Goal: Task Accomplishment & Management: Use online tool/utility

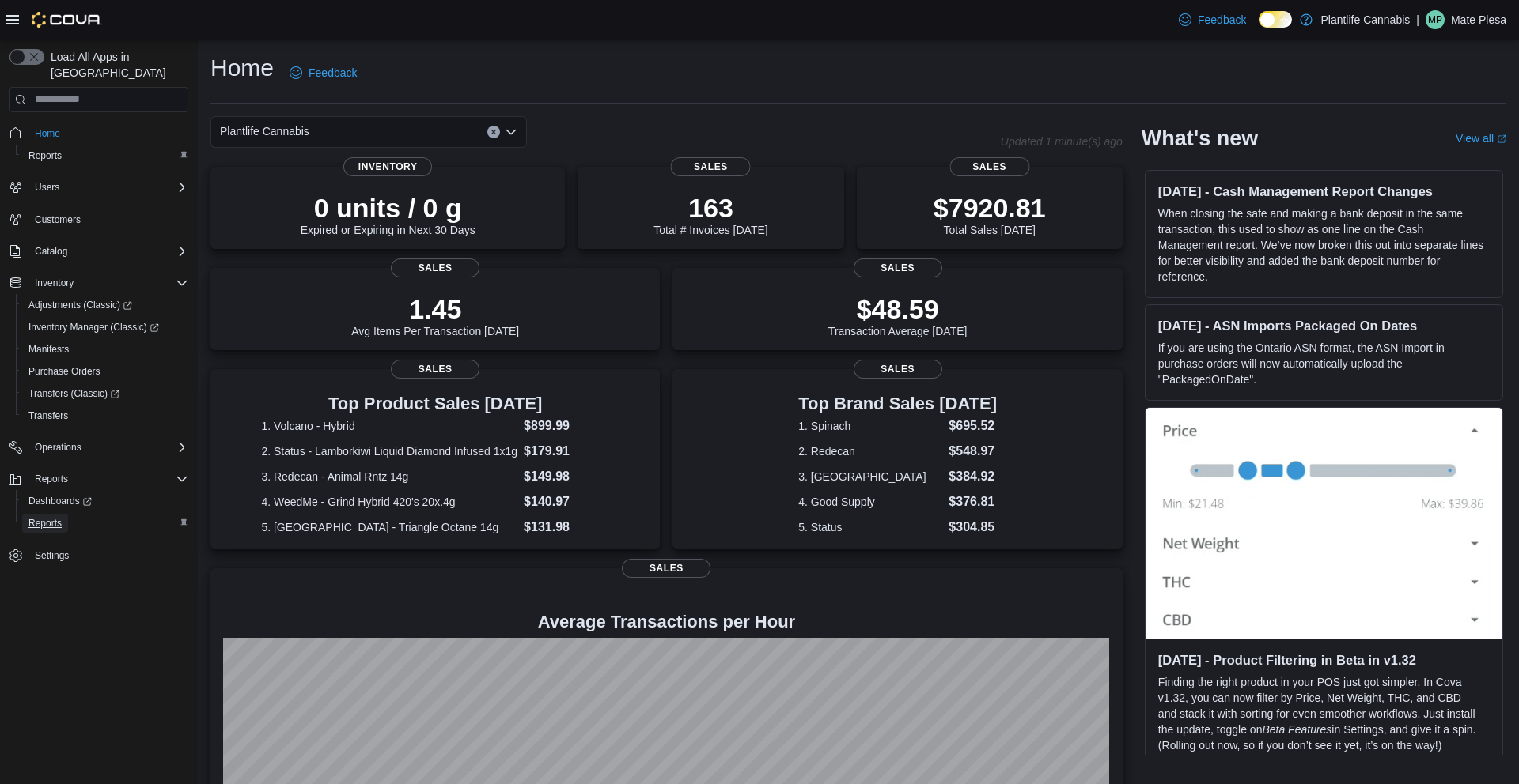
click at [46, 514] on span "Reports" at bounding box center [45, 524] width 33 height 19
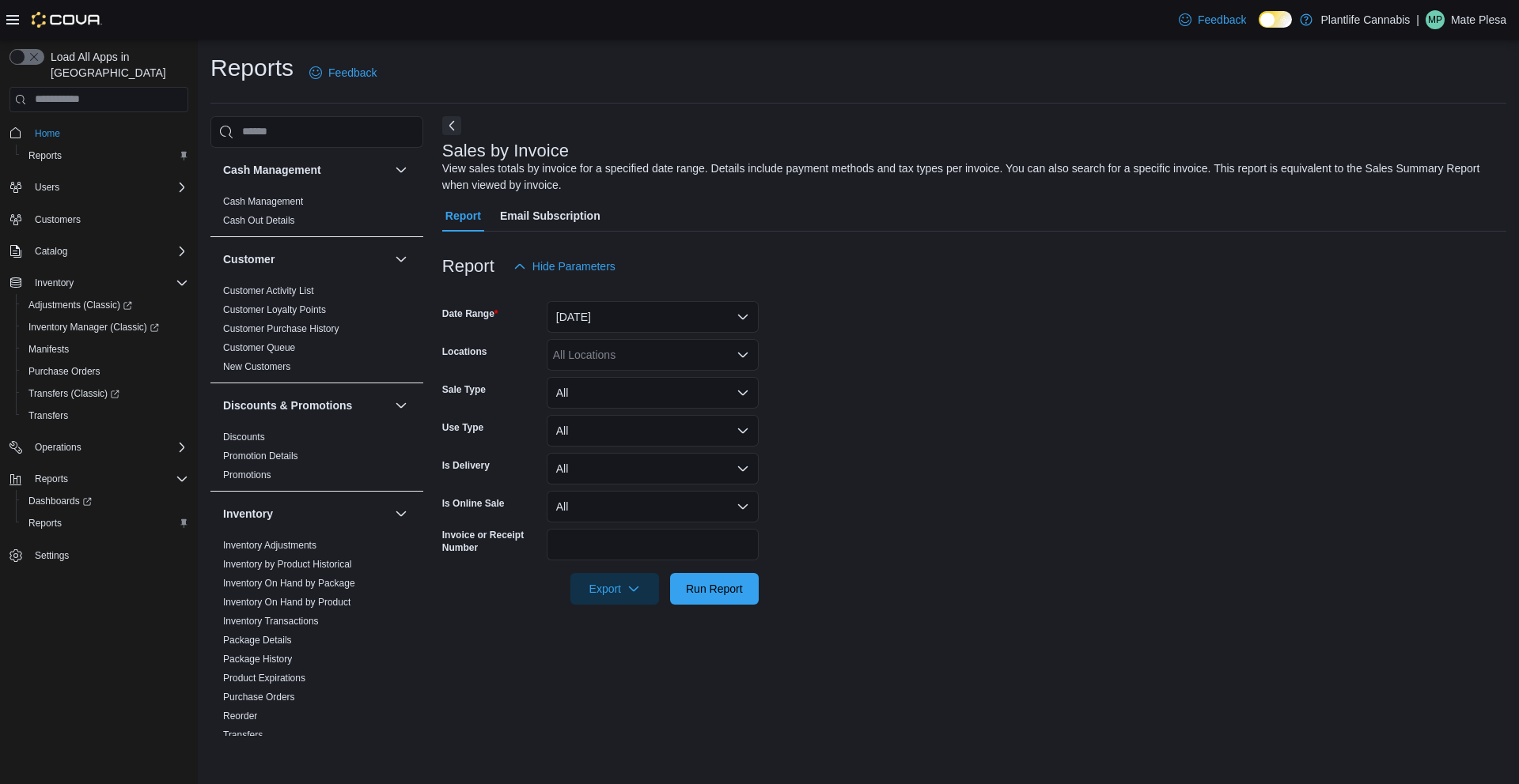
click at [719, 333] on form "Date Range [DATE] Locations All Locations Sale Type All Use Type All Is Deliver…" at bounding box center [974, 444] width 1064 height 323
click at [699, 326] on button "[DATE]" at bounding box center [653, 317] width 212 height 32
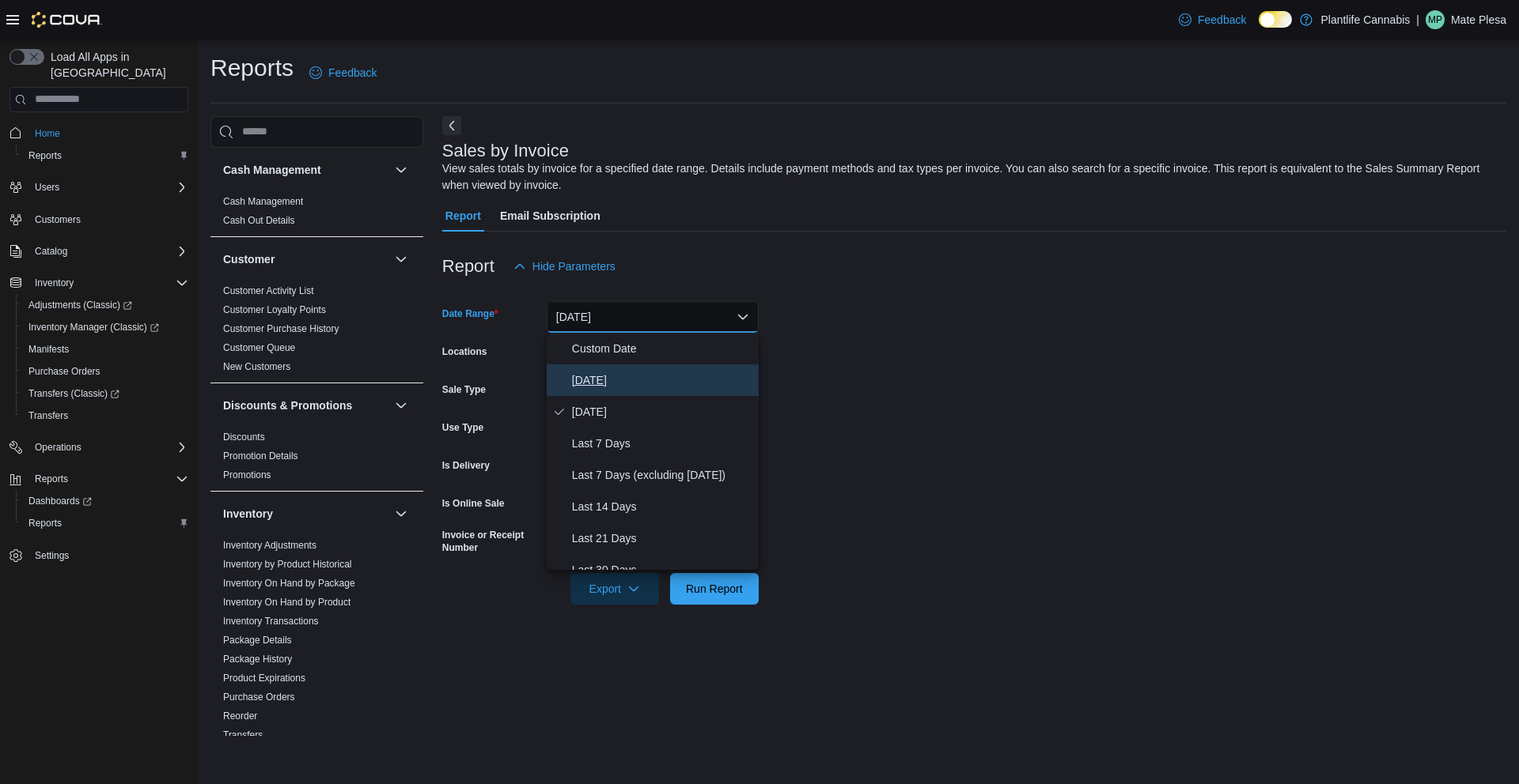
click at [648, 372] on span "[DATE]" at bounding box center [663, 381] width 180 height 19
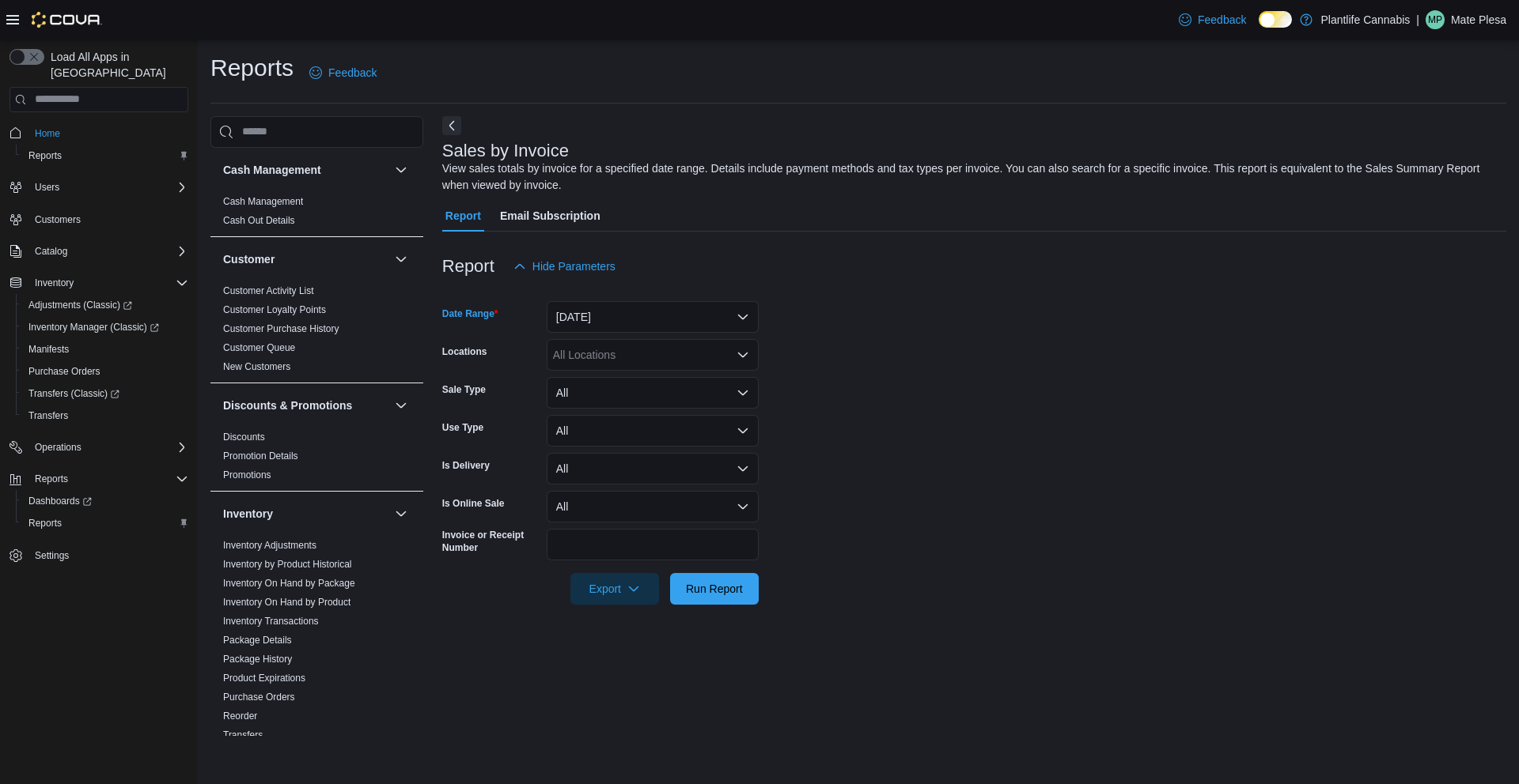
click at [627, 362] on div "All Locations" at bounding box center [653, 355] width 212 height 32
type input "****"
click at [636, 377] on span "Chestermere" at bounding box center [620, 382] width 64 height 16
click at [985, 622] on div at bounding box center [974, 614] width 1064 height 19
click at [750, 604] on div at bounding box center [974, 614] width 1064 height 19
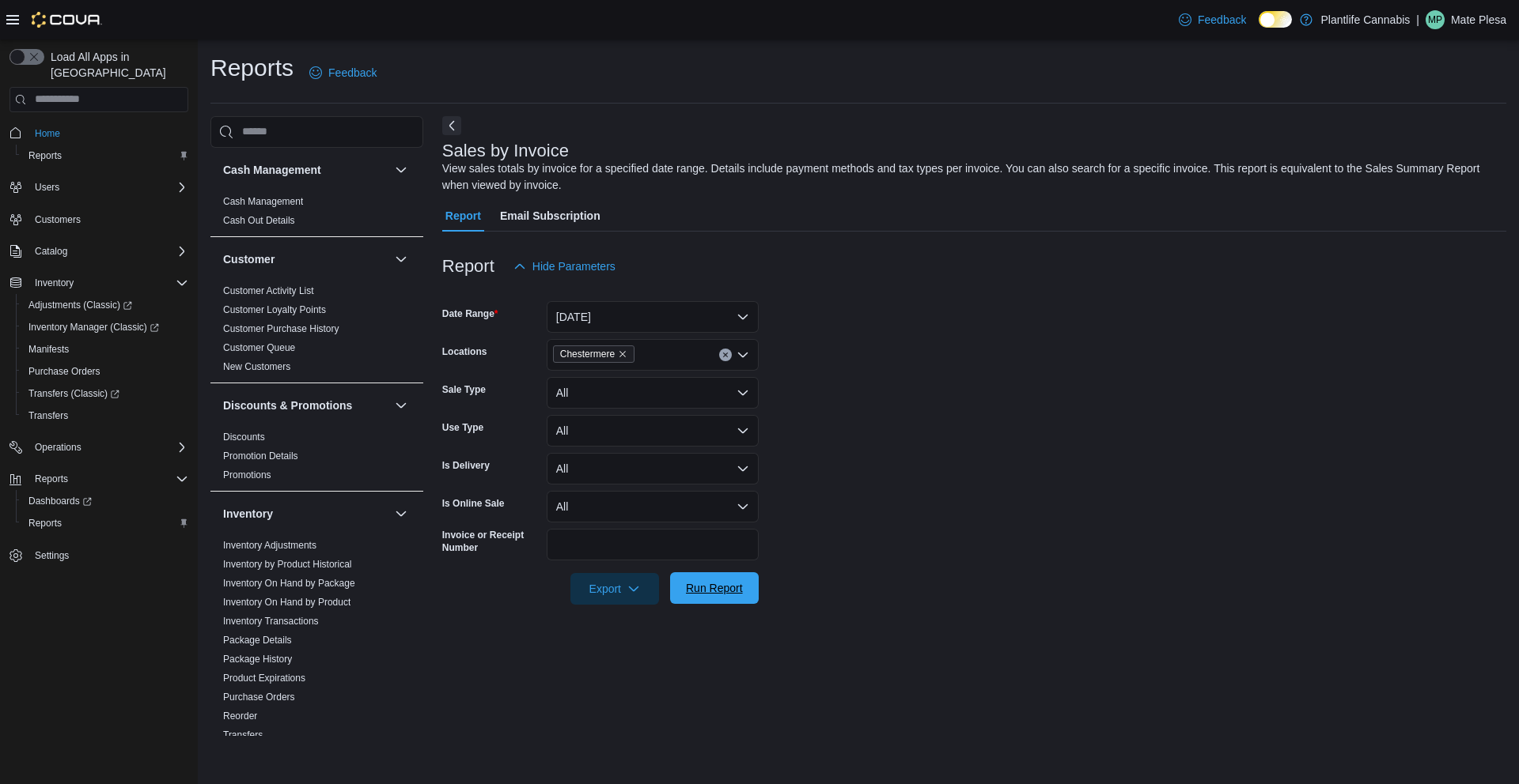
click at [739, 593] on span "Run Report" at bounding box center [714, 588] width 57 height 16
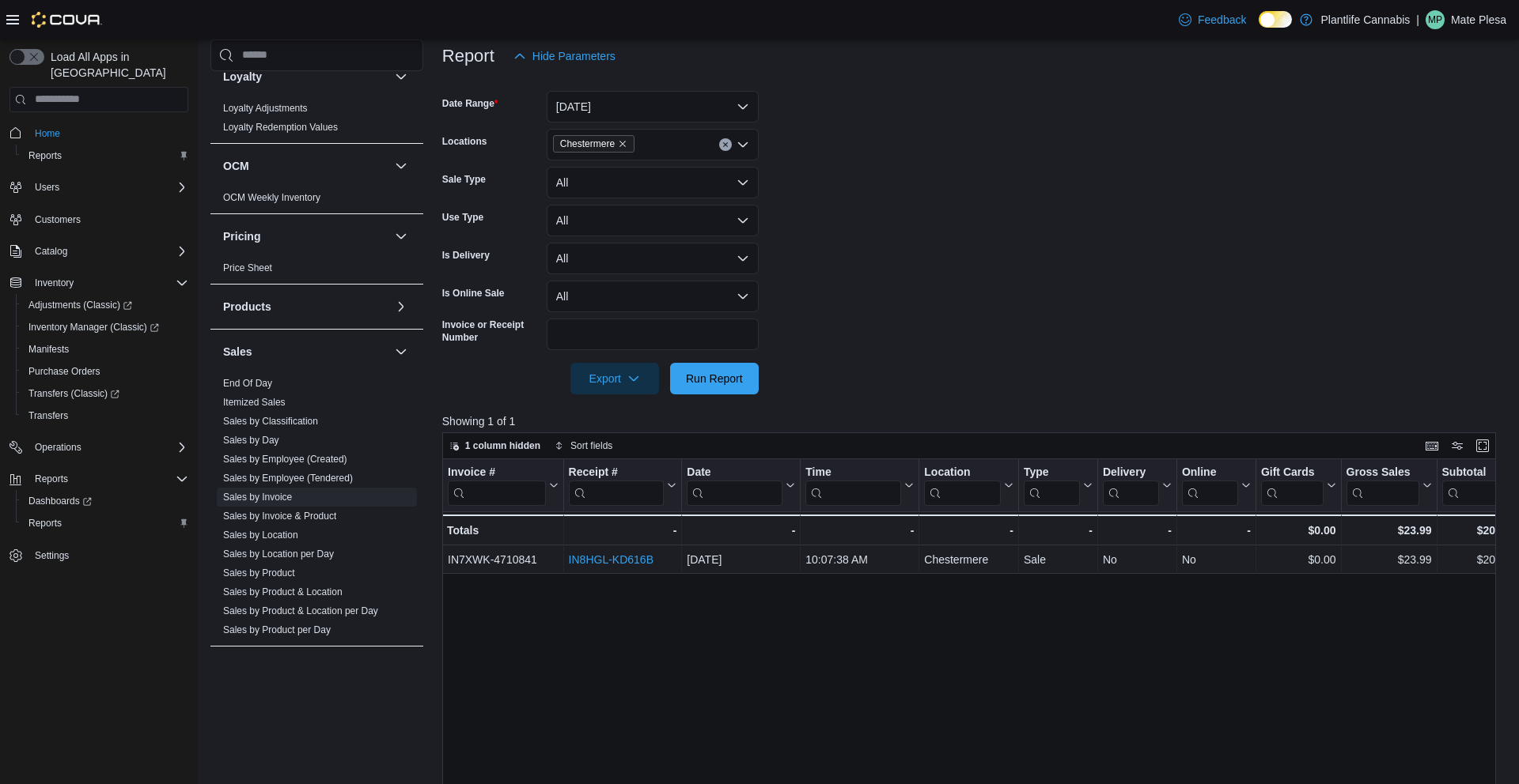
scroll to position [713, 0]
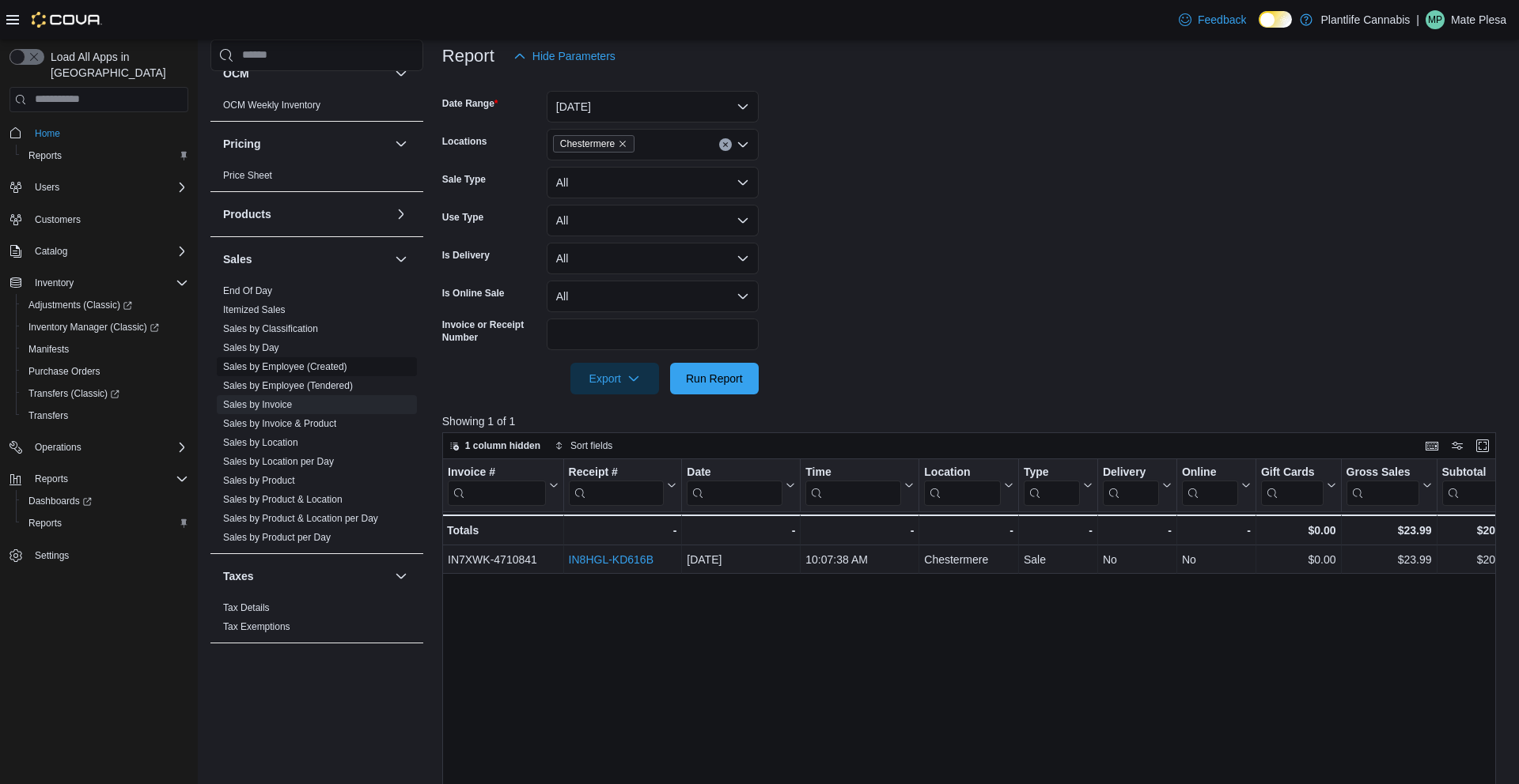
click at [275, 365] on link "Sales by Employee (Created)" at bounding box center [285, 367] width 124 height 11
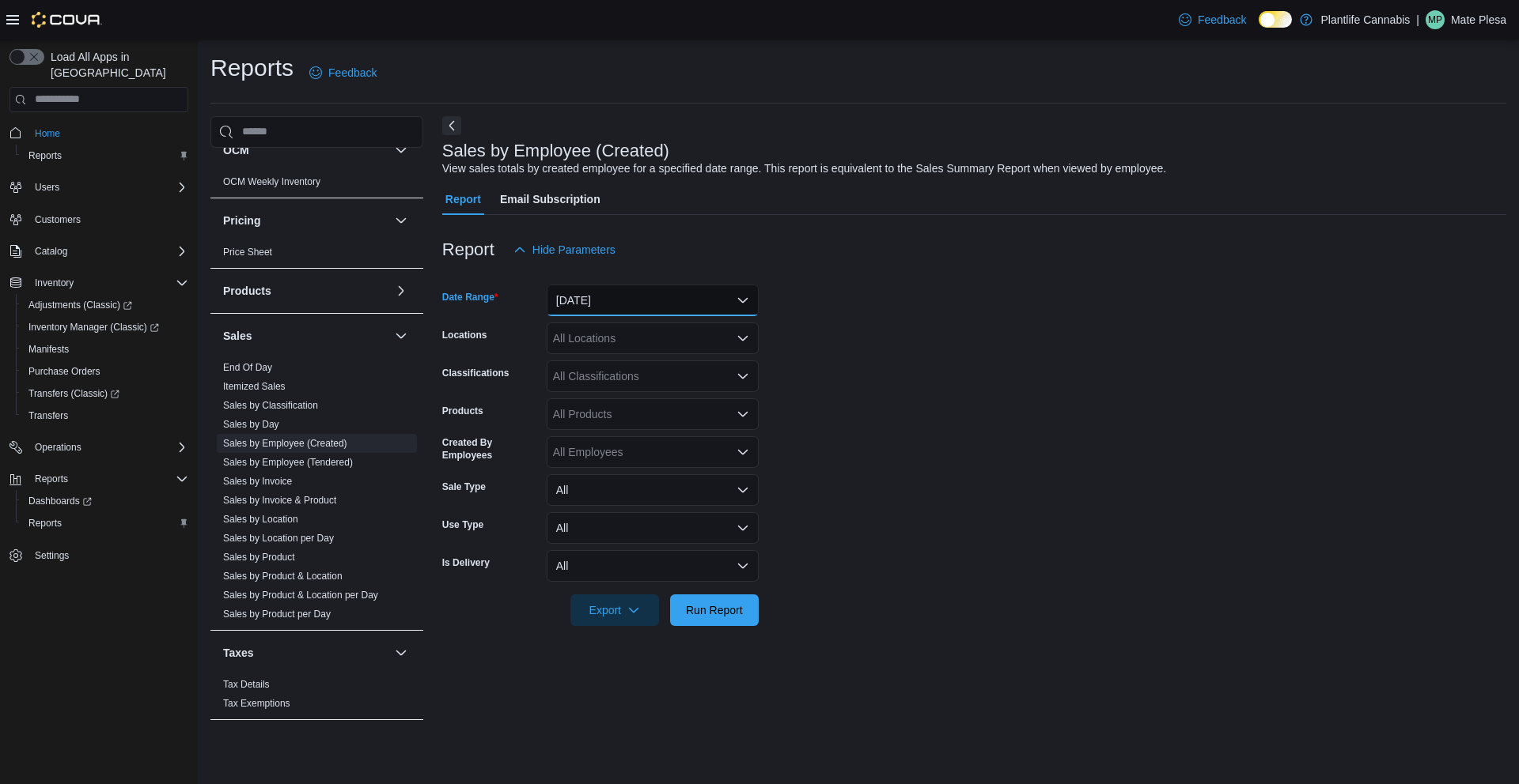
click at [623, 298] on button "[DATE]" at bounding box center [653, 301] width 212 height 32
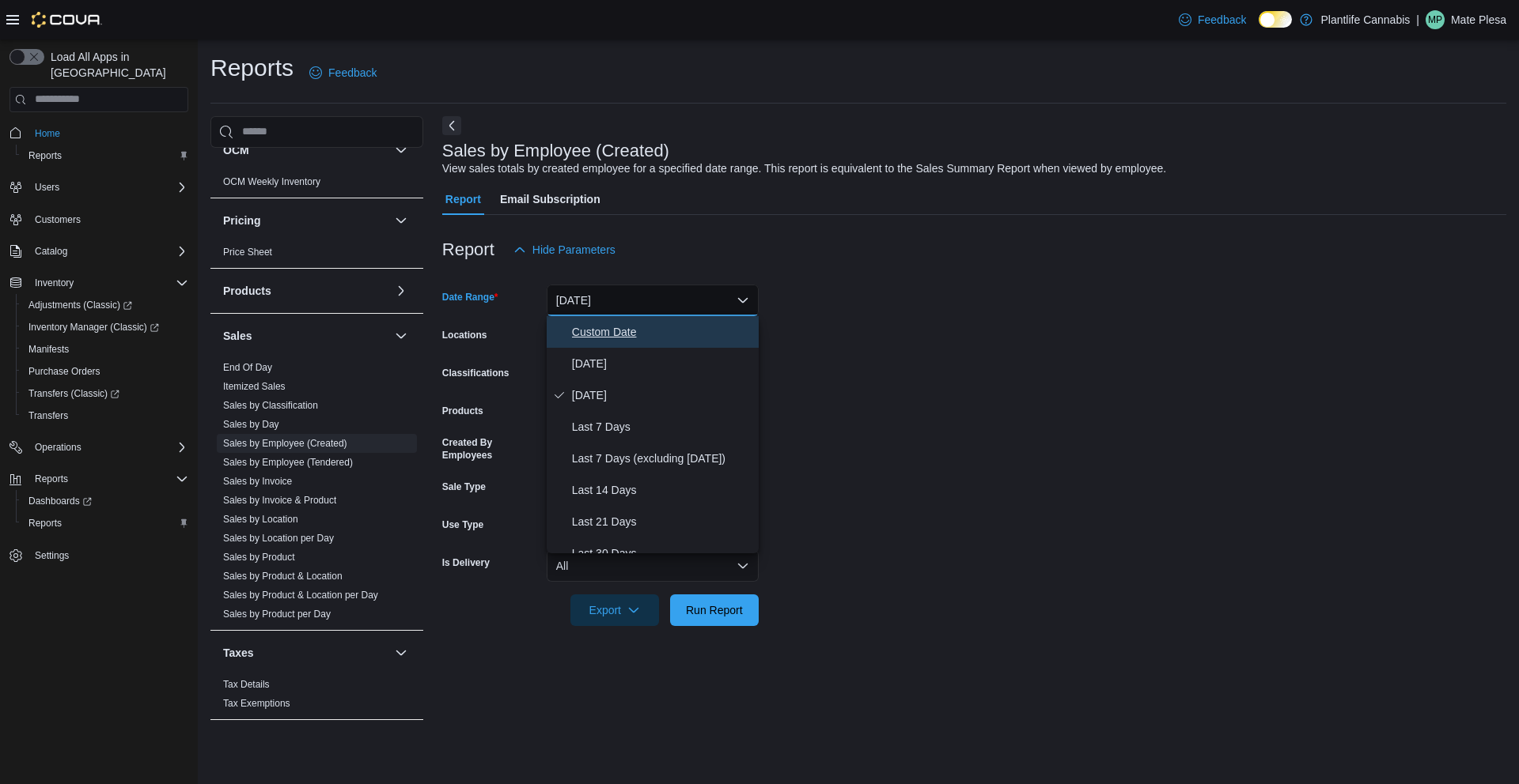
click at [593, 337] on span "Custom Date" at bounding box center [663, 332] width 180 height 19
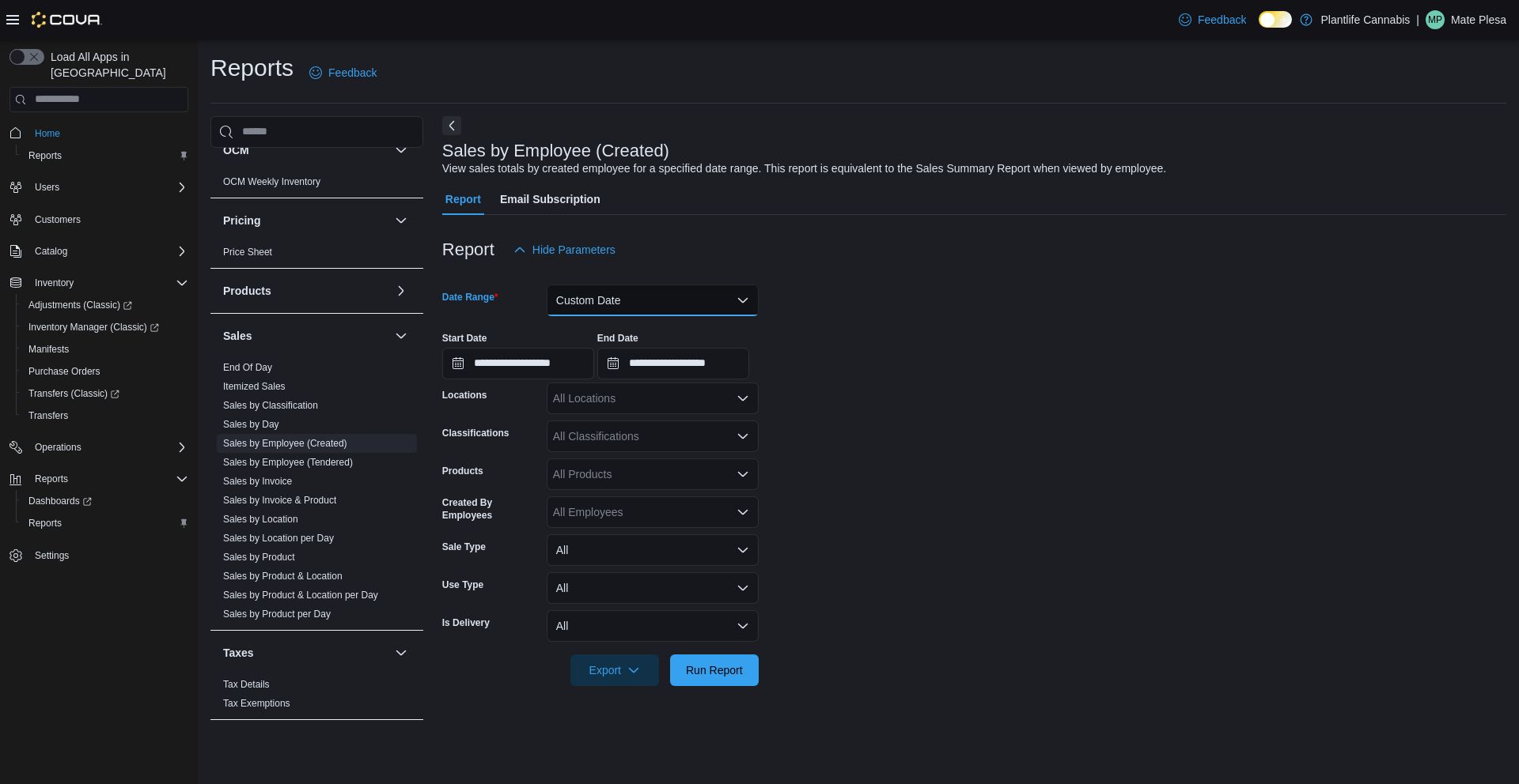
drag, startPoint x: 602, startPoint y: 301, endPoint x: 606, endPoint y: 313, distance: 12.6
click at [604, 305] on button "Custom Date" at bounding box center [653, 301] width 212 height 32
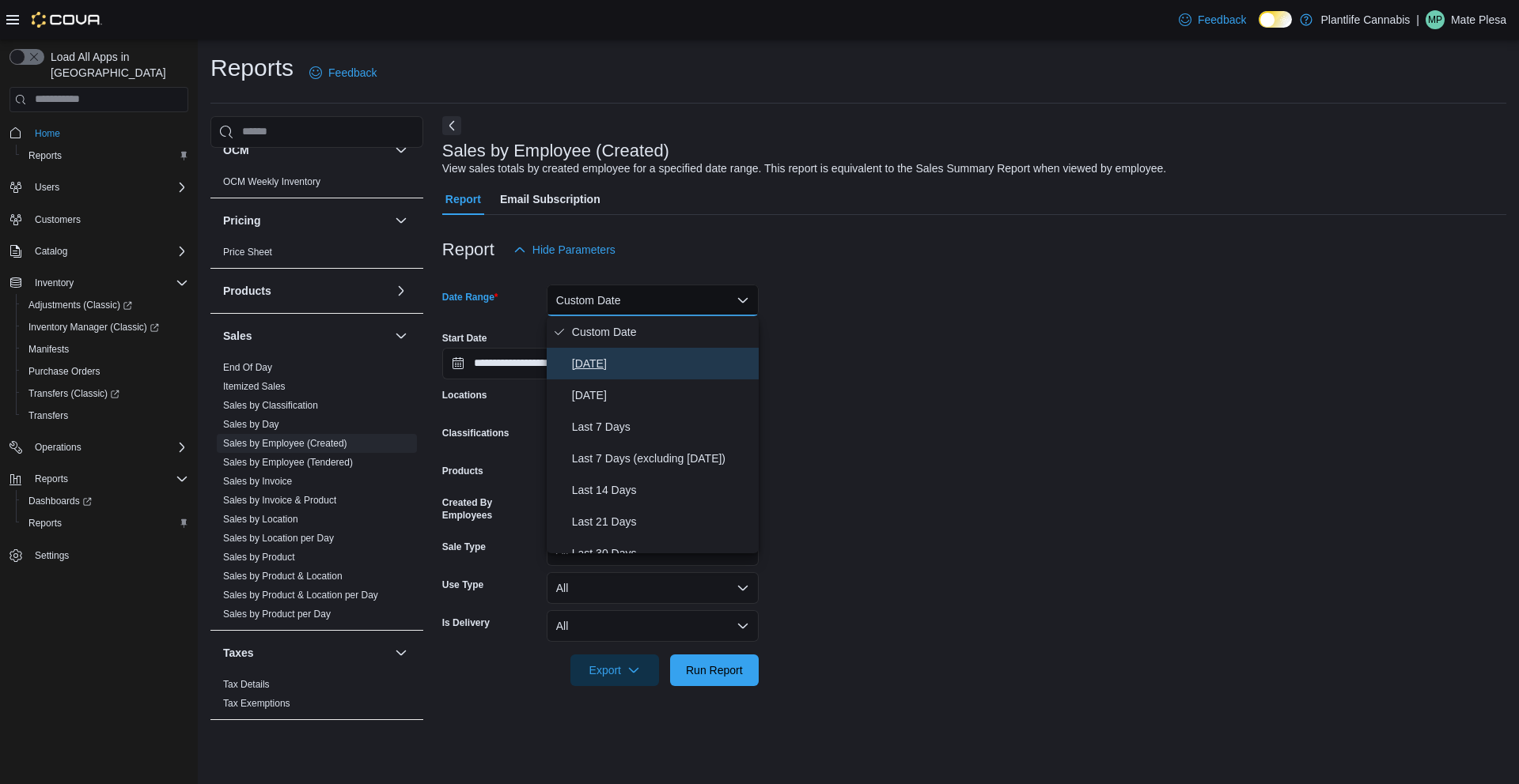
click at [607, 354] on span "[DATE]" at bounding box center [663, 364] width 180 height 19
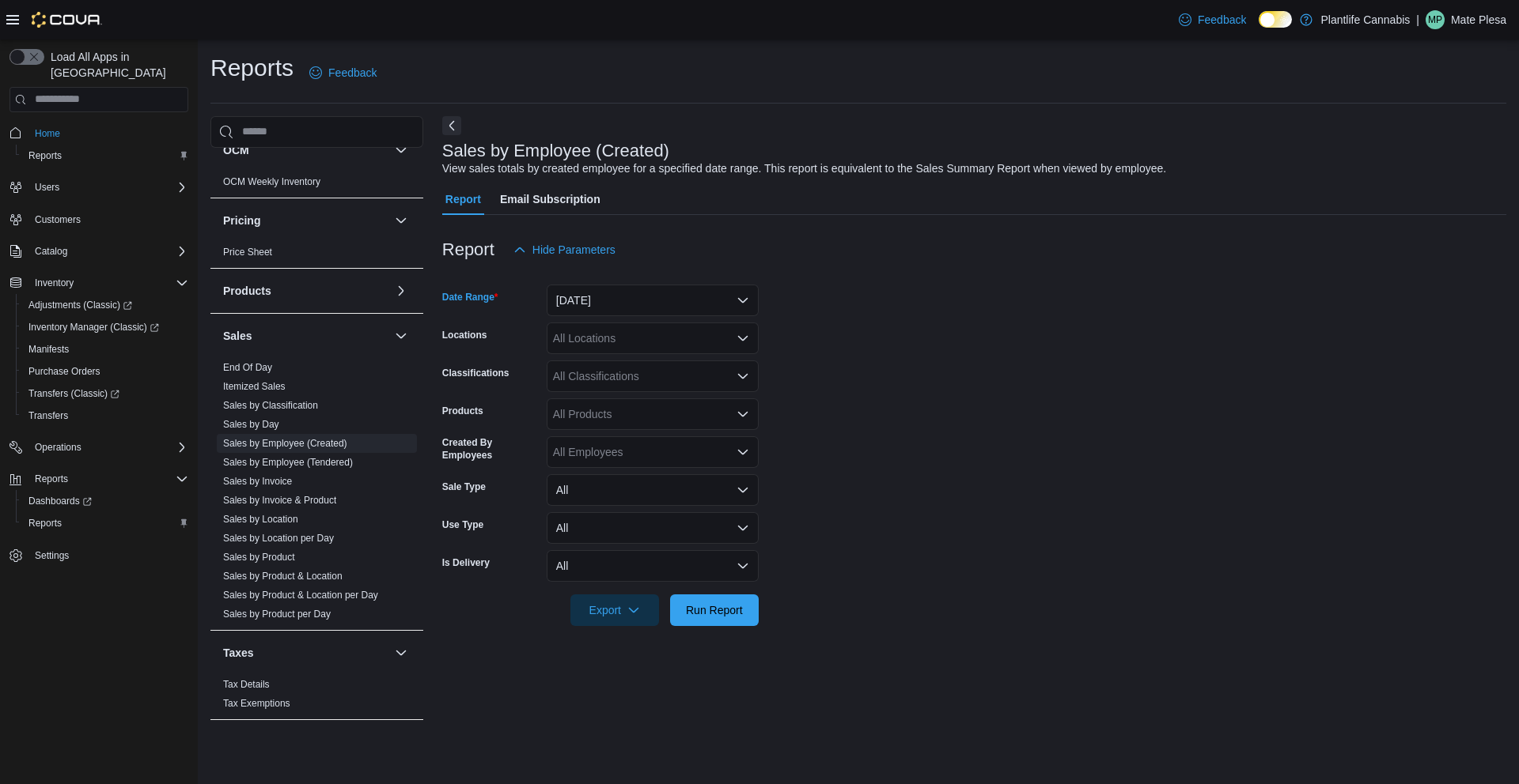
click at [609, 340] on div "All Locations" at bounding box center [653, 339] width 212 height 32
type input "****"
click at [611, 373] on span "Chestermere" at bounding box center [620, 365] width 64 height 16
drag, startPoint x: 694, startPoint y: 620, endPoint x: 701, endPoint y: 601, distance: 20.2
click at [694, 615] on span "Run Report" at bounding box center [714, 609] width 70 height 32
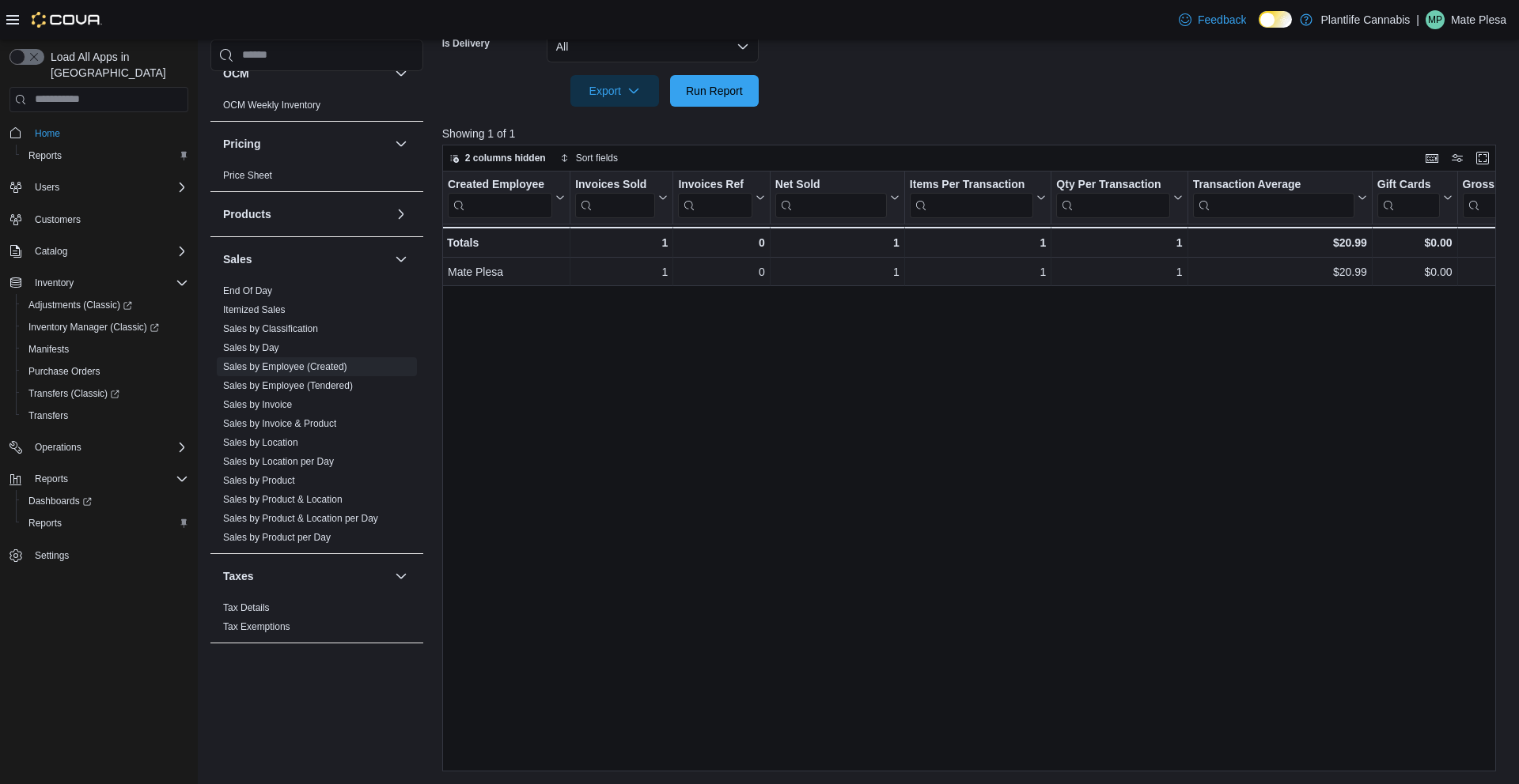
scroll to position [520, 0]
